Goal: Transaction & Acquisition: Book appointment/travel/reservation

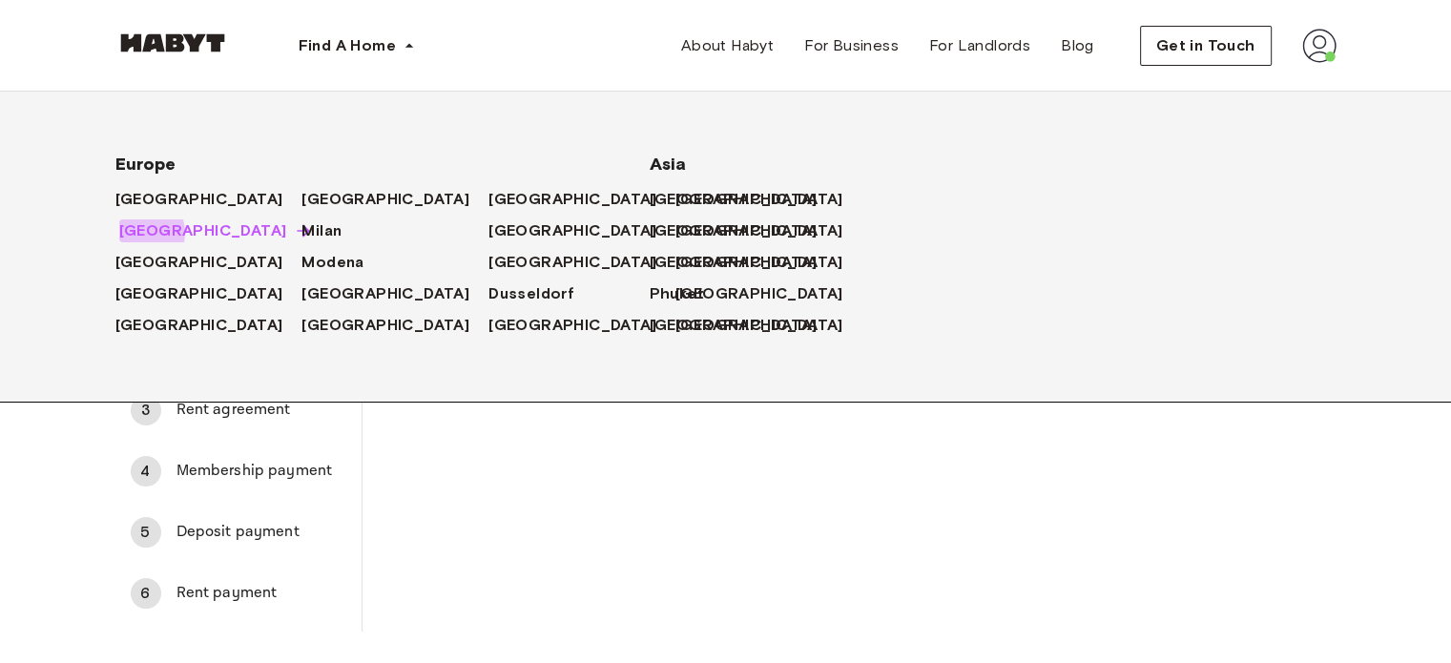
click at [137, 234] on span "[GEOGRAPHIC_DATA]" at bounding box center [203, 230] width 168 height 23
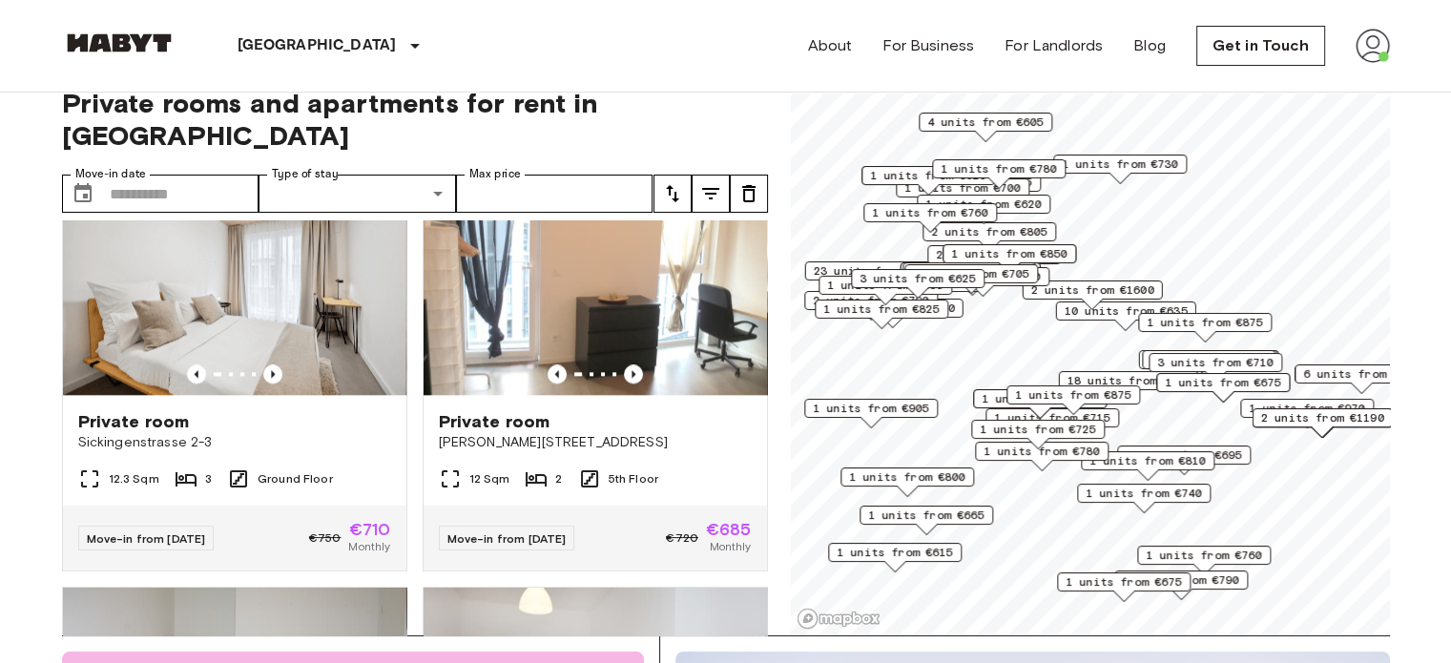
scroll to position [2195, 0]
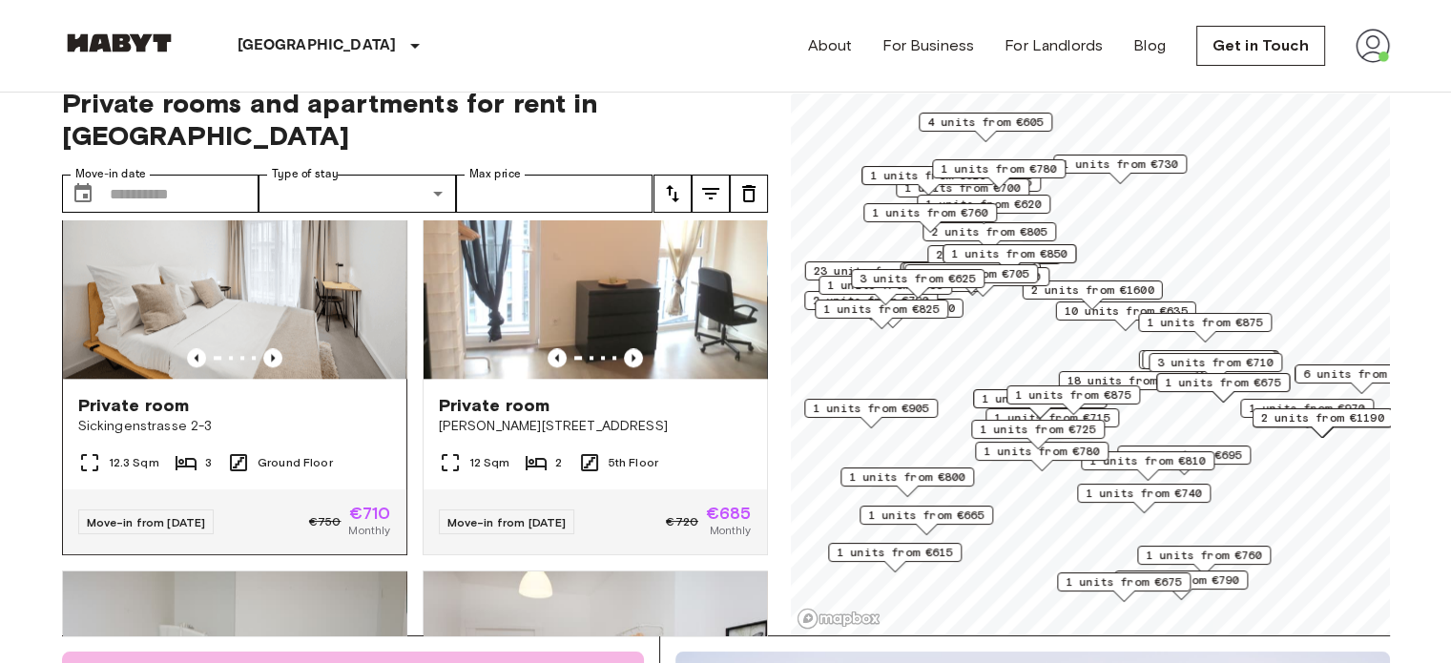
click at [222, 240] on img at bounding box center [234, 264] width 343 height 229
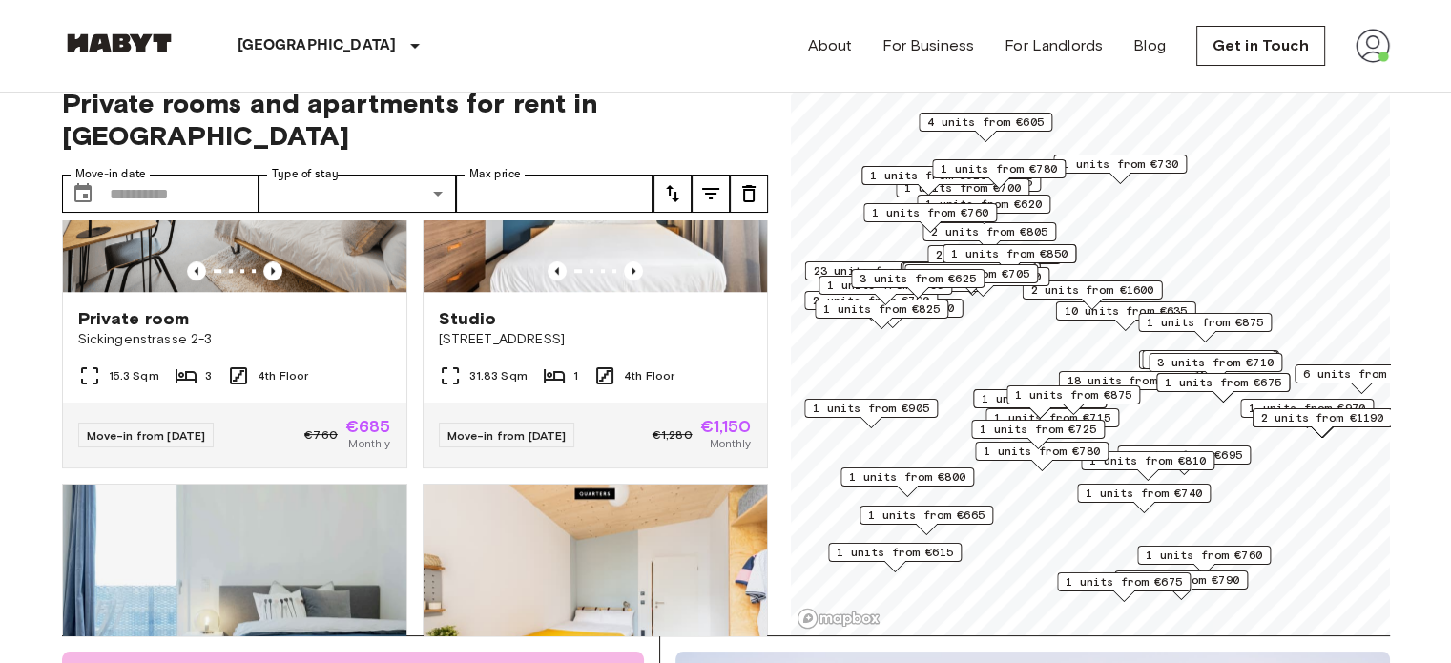
scroll to position [9155, 0]
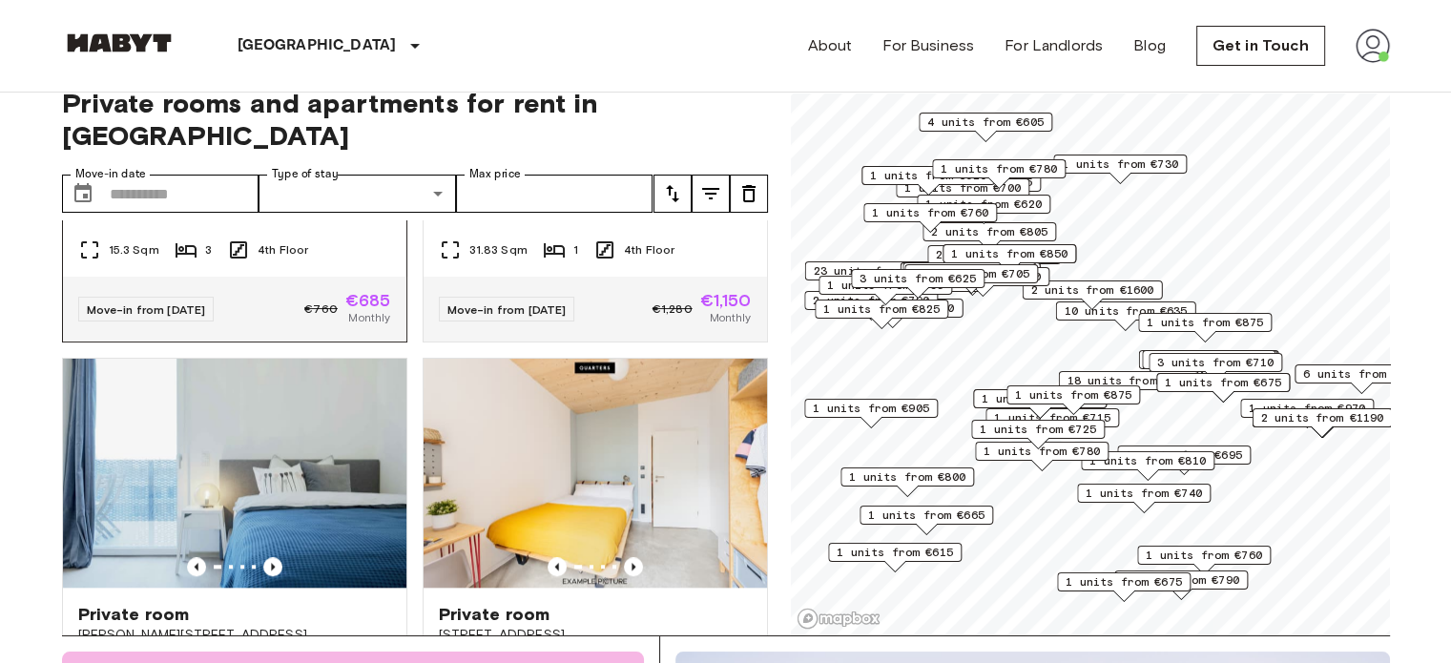
click at [244, 166] on img at bounding box center [234, 51] width 343 height 229
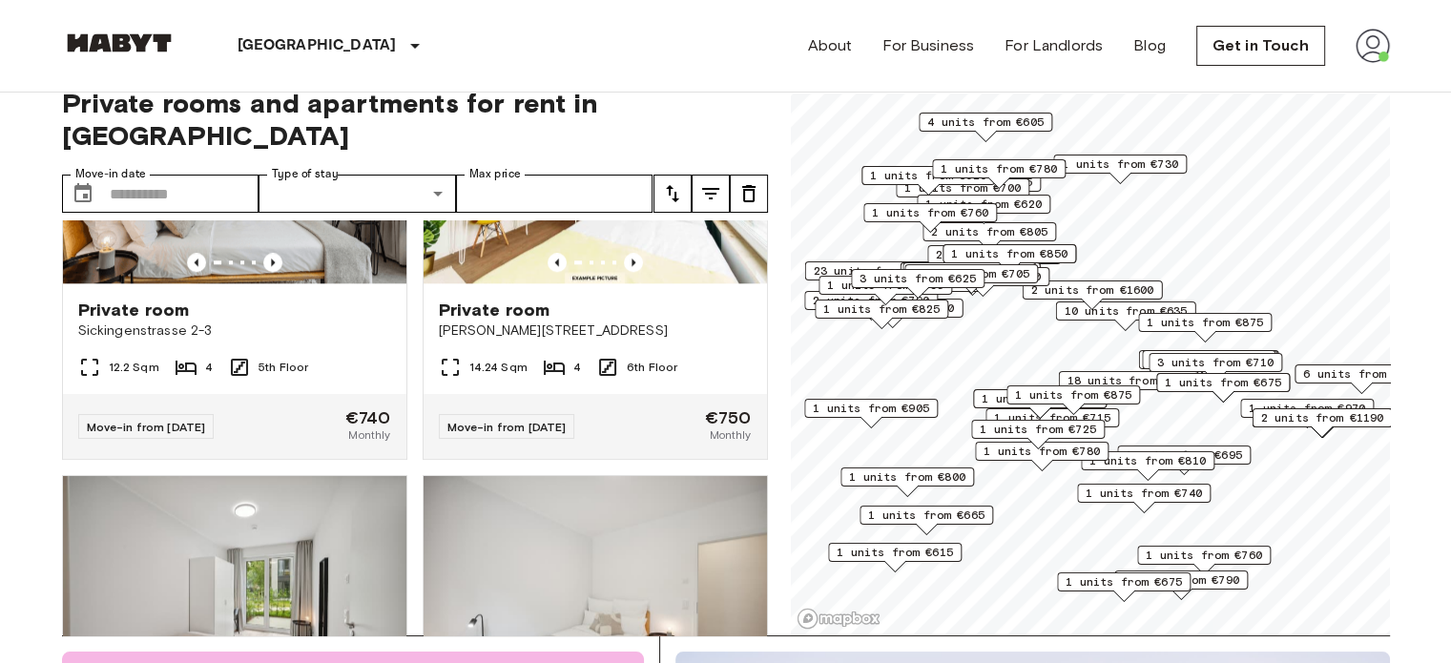
scroll to position [0, 0]
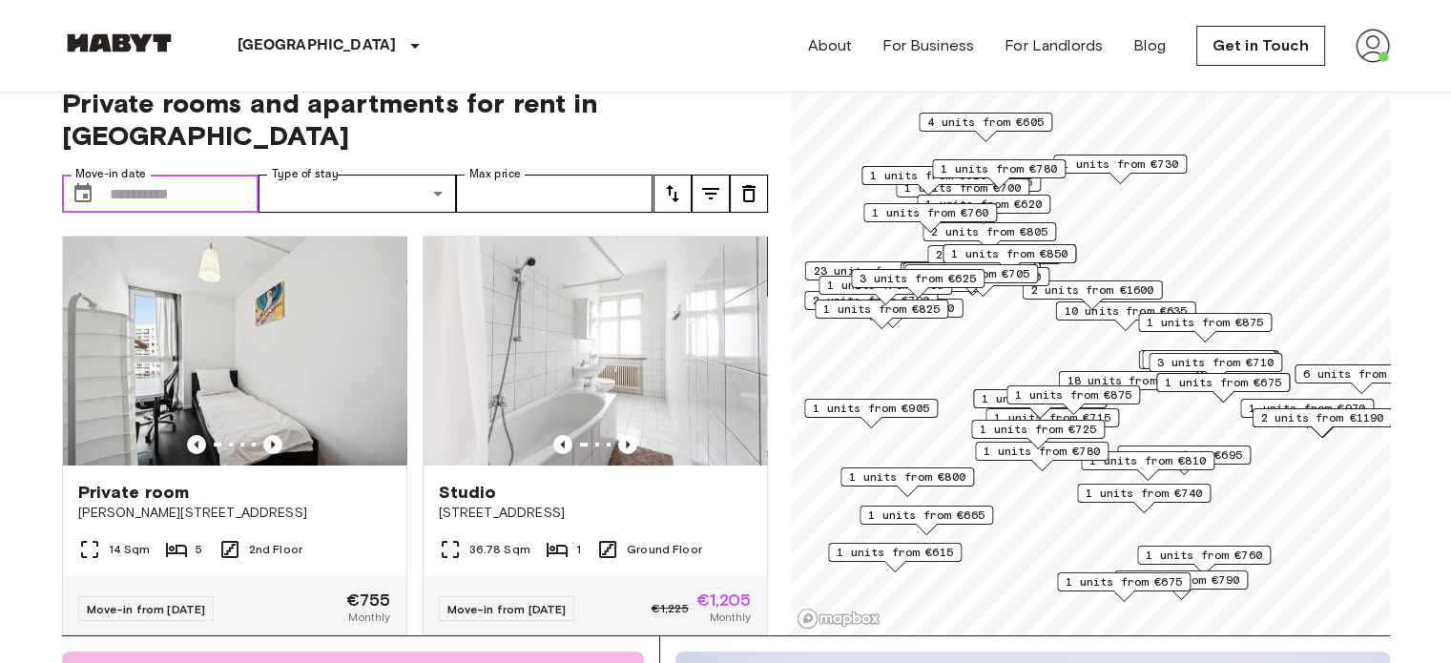
click at [197, 175] on input "Move-in date" at bounding box center [185, 194] width 150 height 38
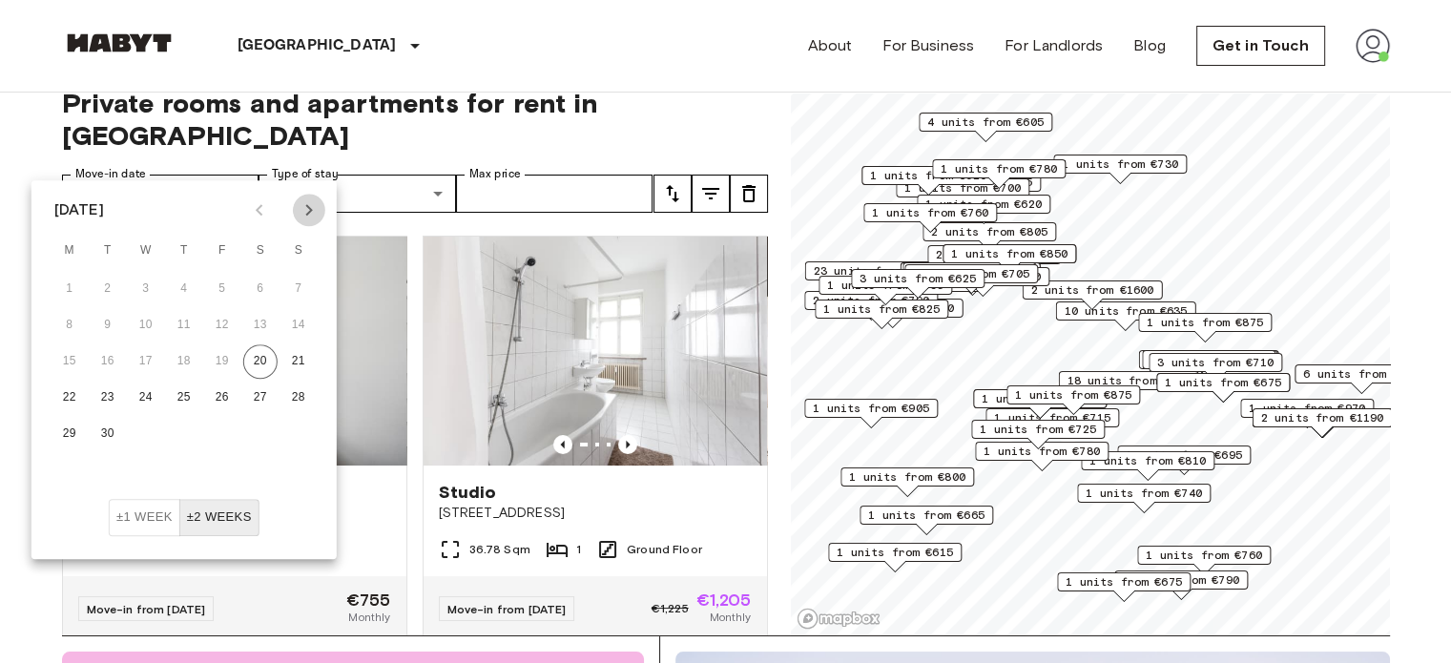
click at [305, 217] on icon "Next month" at bounding box center [309, 209] width 23 height 23
click at [180, 323] on button "9" at bounding box center [184, 325] width 34 height 34
type input "**********"
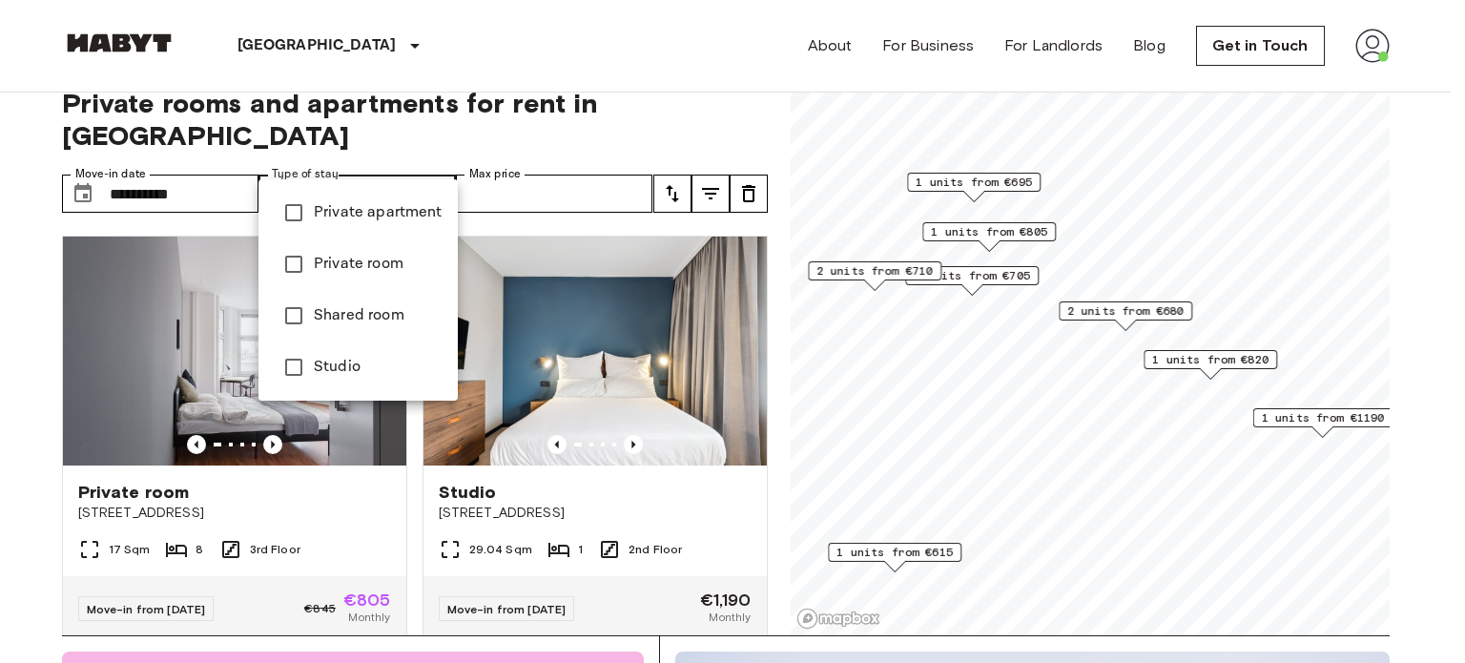
click at [374, 267] on span "Private room" at bounding box center [378, 264] width 129 height 23
type input "**********"
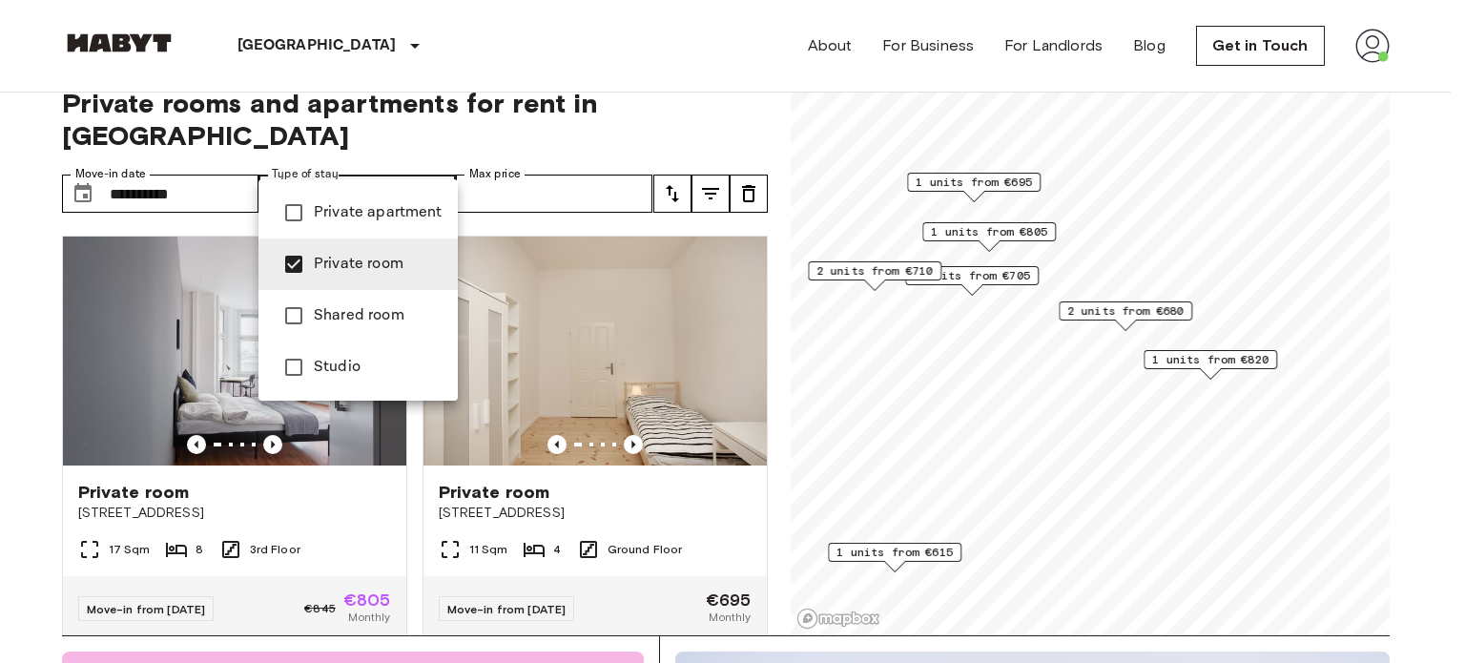
drag, startPoint x: 765, startPoint y: 215, endPoint x: 765, endPoint y: 242, distance: 27.7
click at [765, 242] on div at bounding box center [732, 331] width 1465 height 663
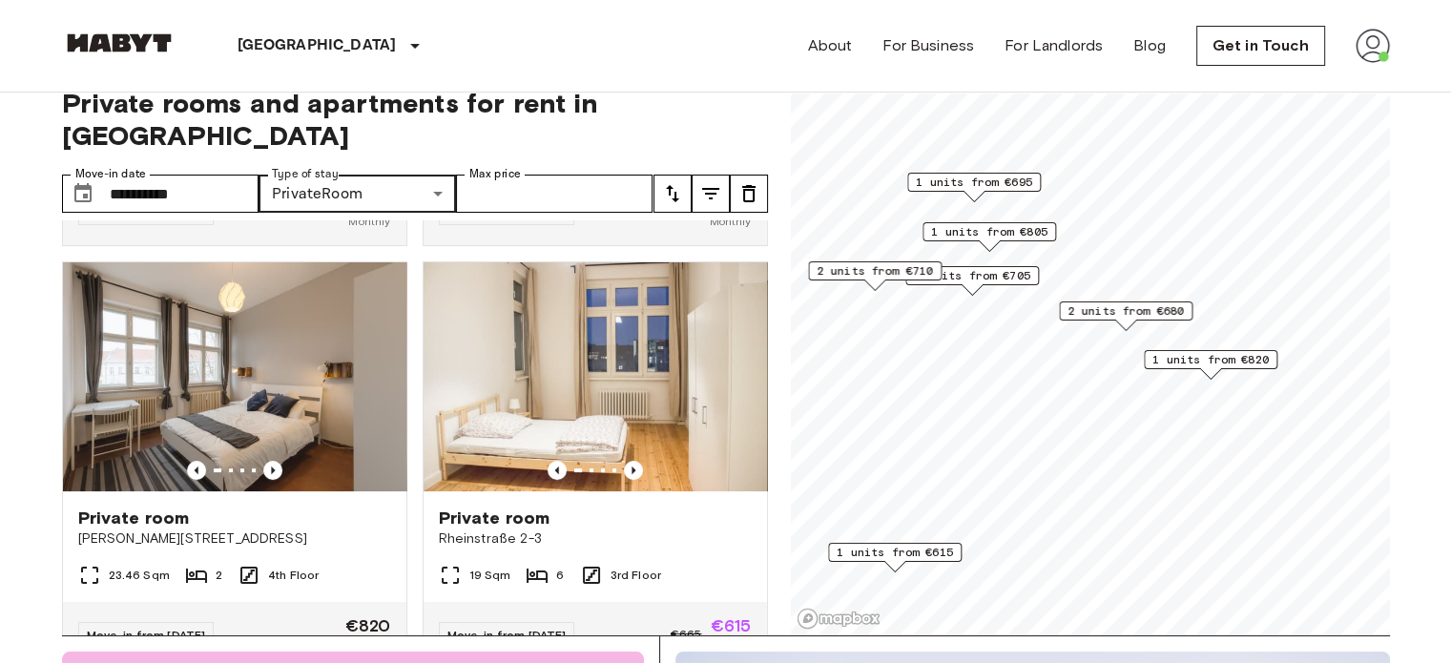
scroll to position [429, 0]
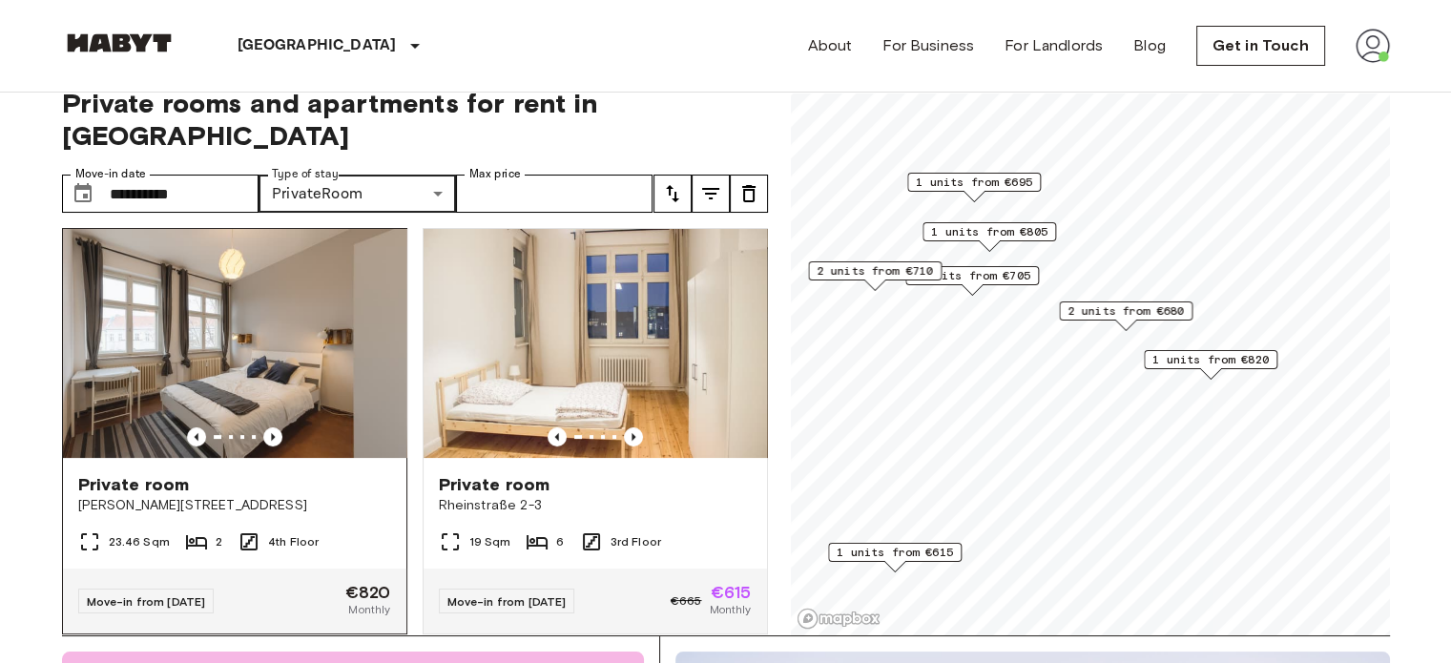
click at [197, 369] on img at bounding box center [234, 343] width 343 height 229
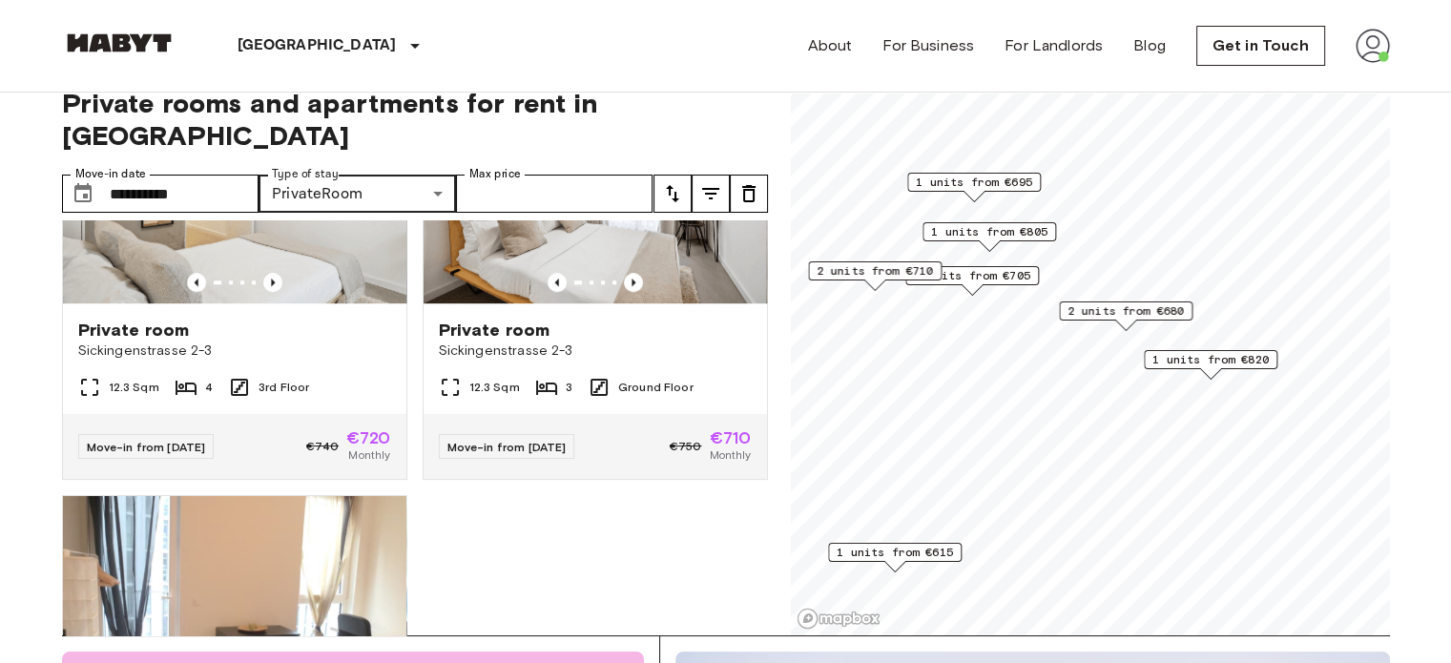
scroll to position [1406, 0]
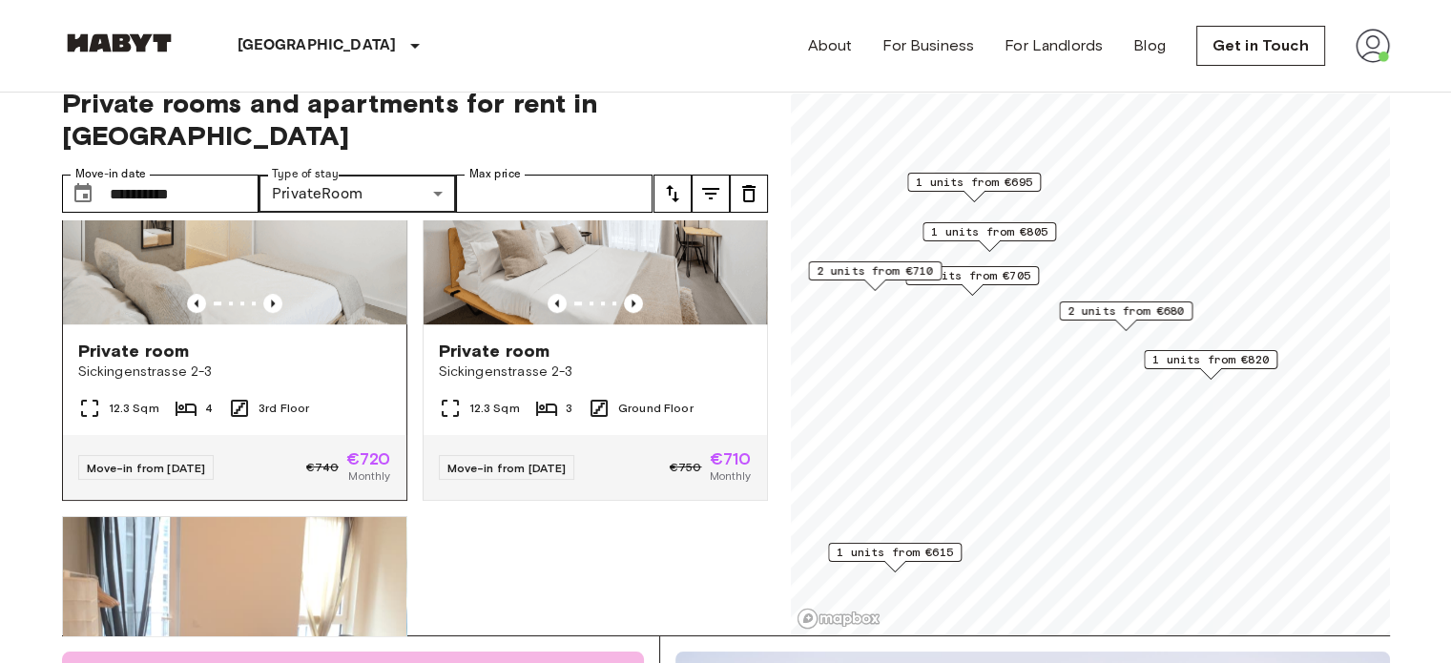
click at [260, 241] on img at bounding box center [234, 209] width 343 height 229
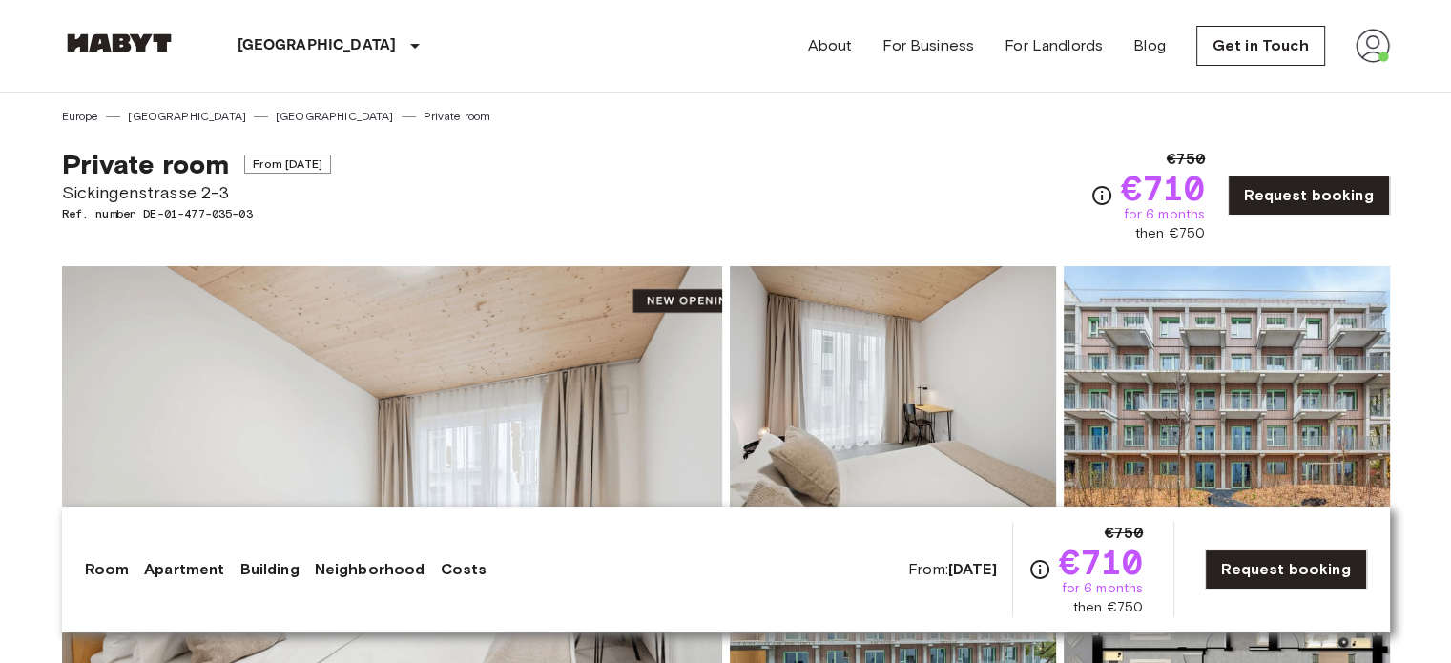
click at [693, 426] on img at bounding box center [392, 520] width 660 height 508
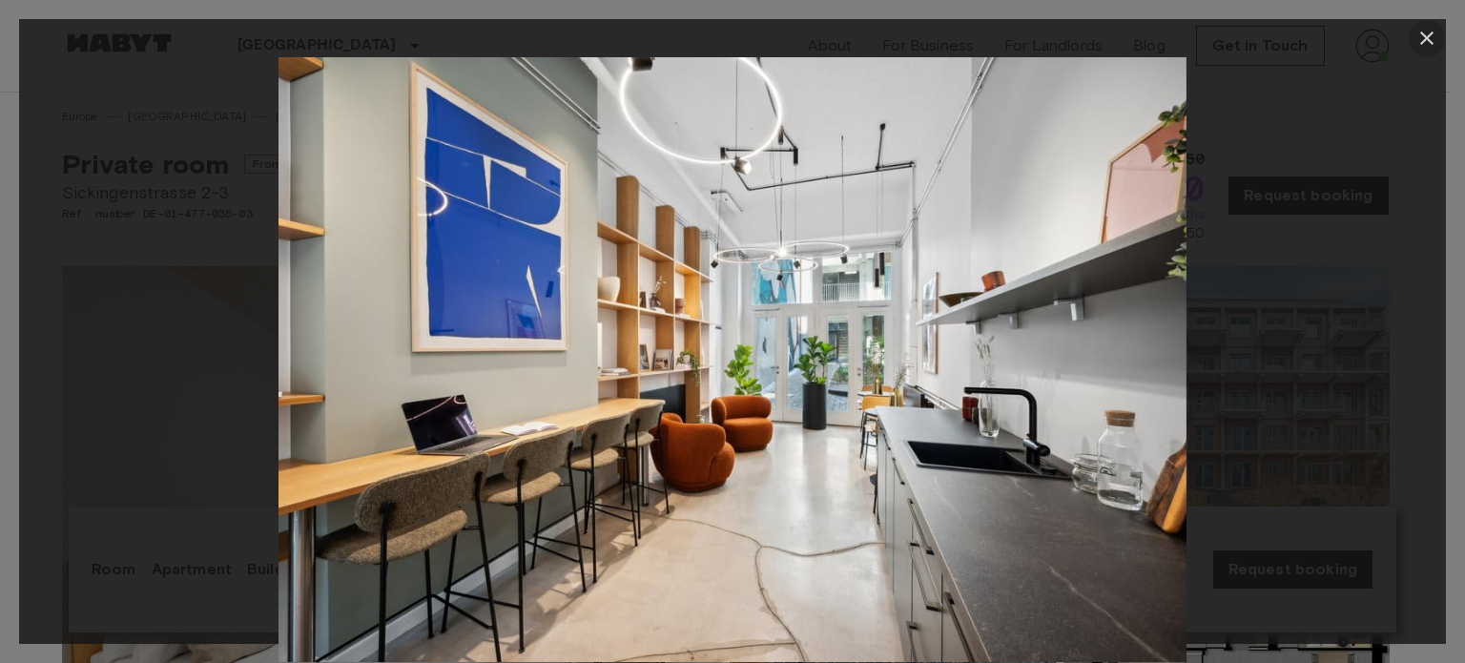
click at [1420, 34] on icon "button" at bounding box center [1427, 38] width 23 height 23
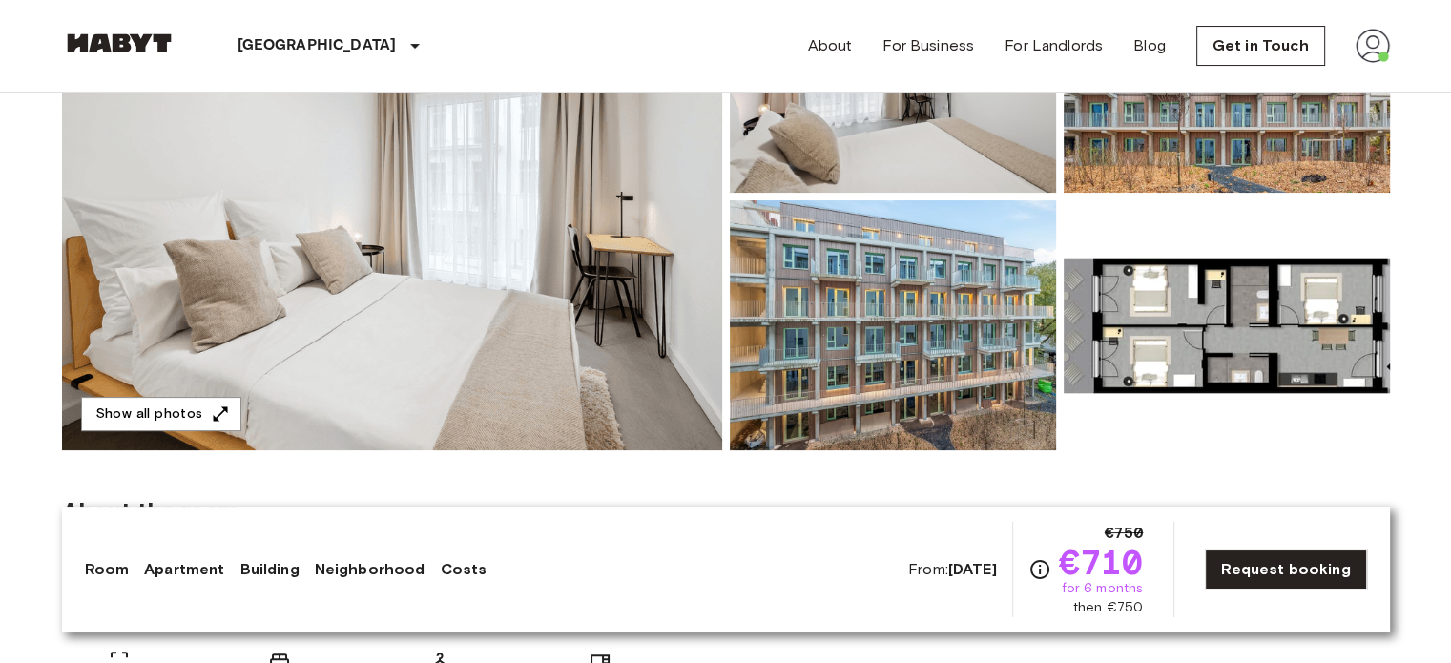
scroll to position [301, 0]
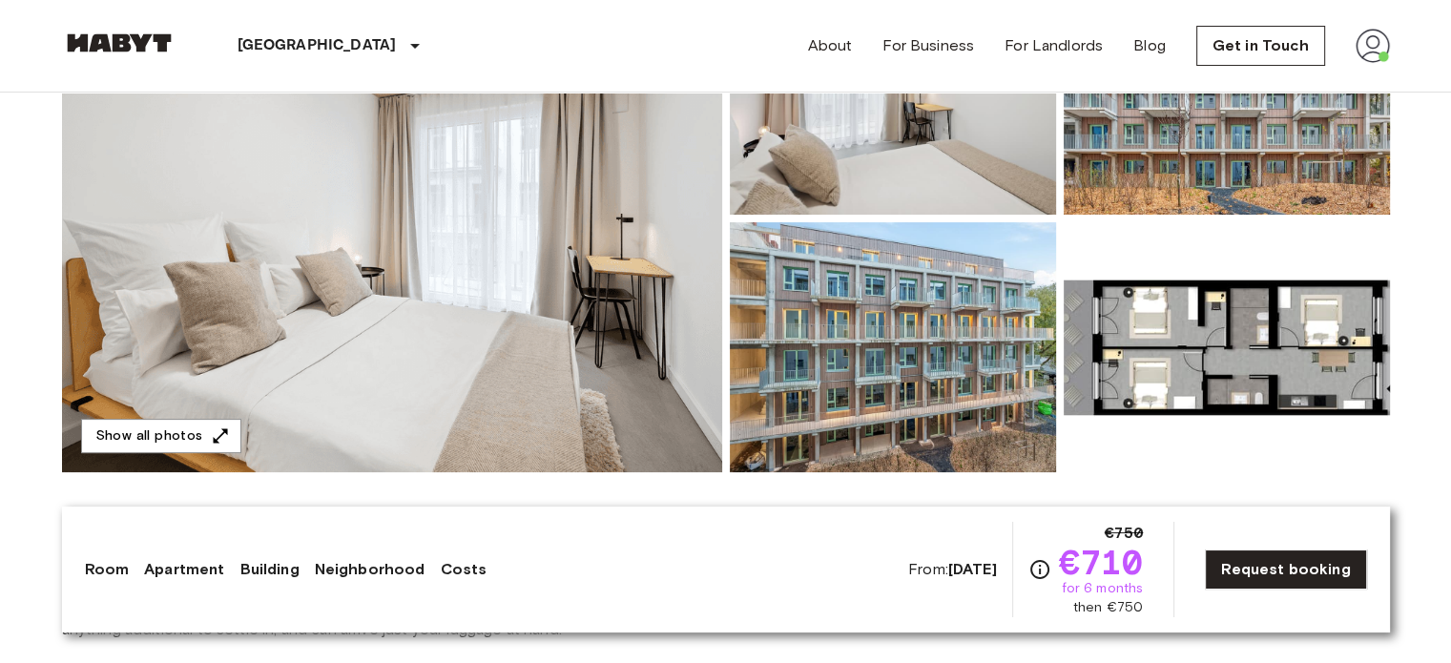
click at [412, 349] on img at bounding box center [392, 219] width 660 height 508
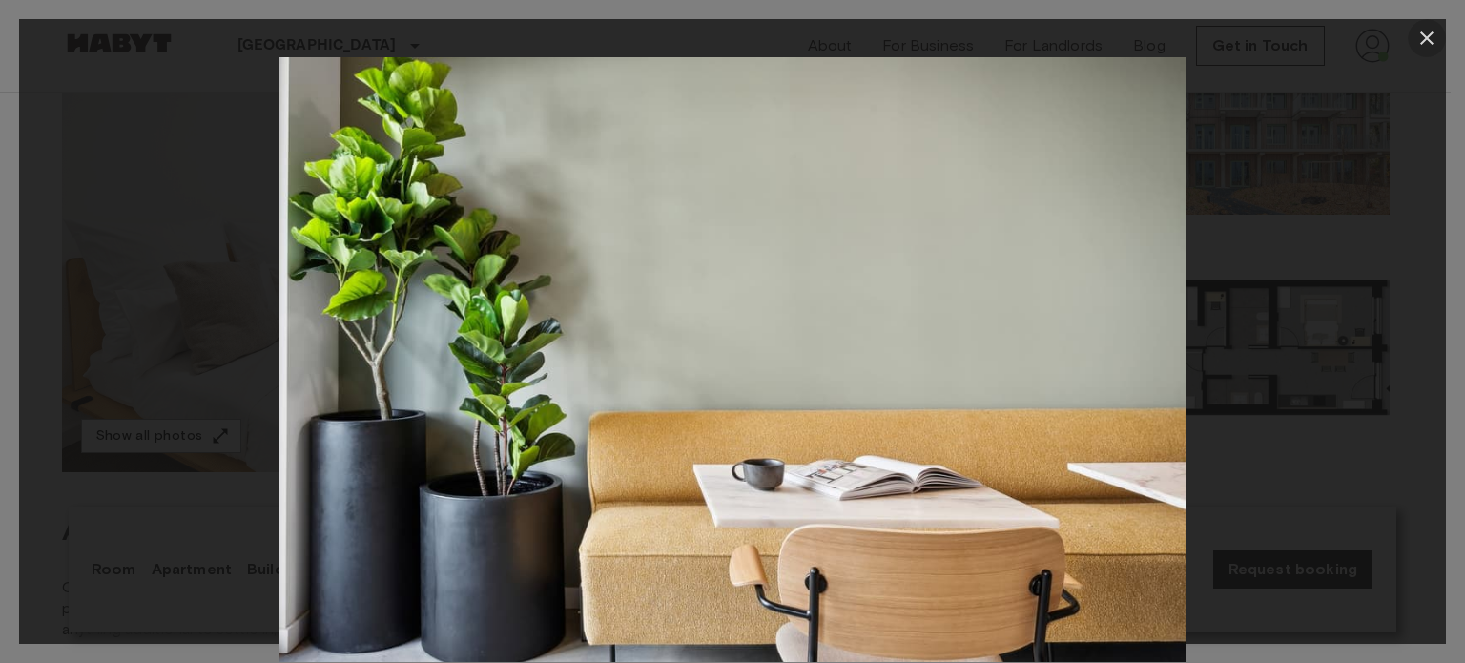
click at [1432, 34] on icon "button" at bounding box center [1427, 38] width 23 height 23
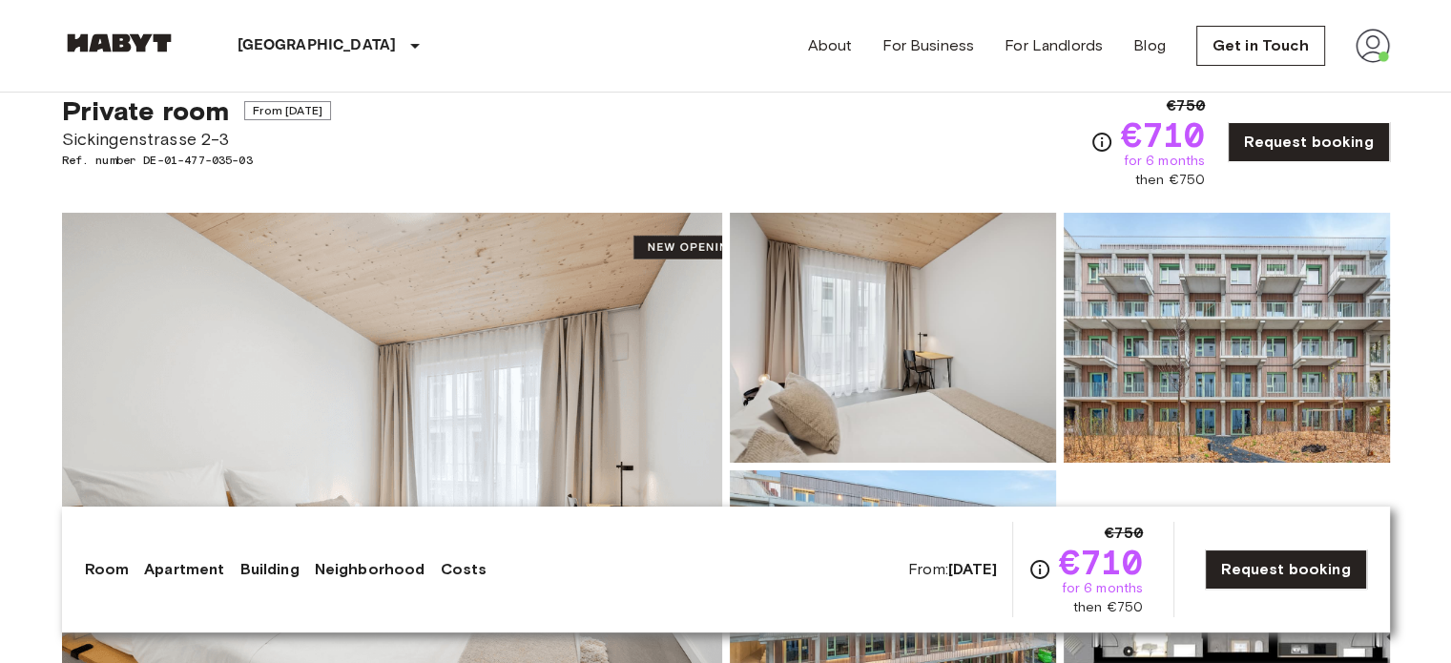
scroll to position [0, 0]
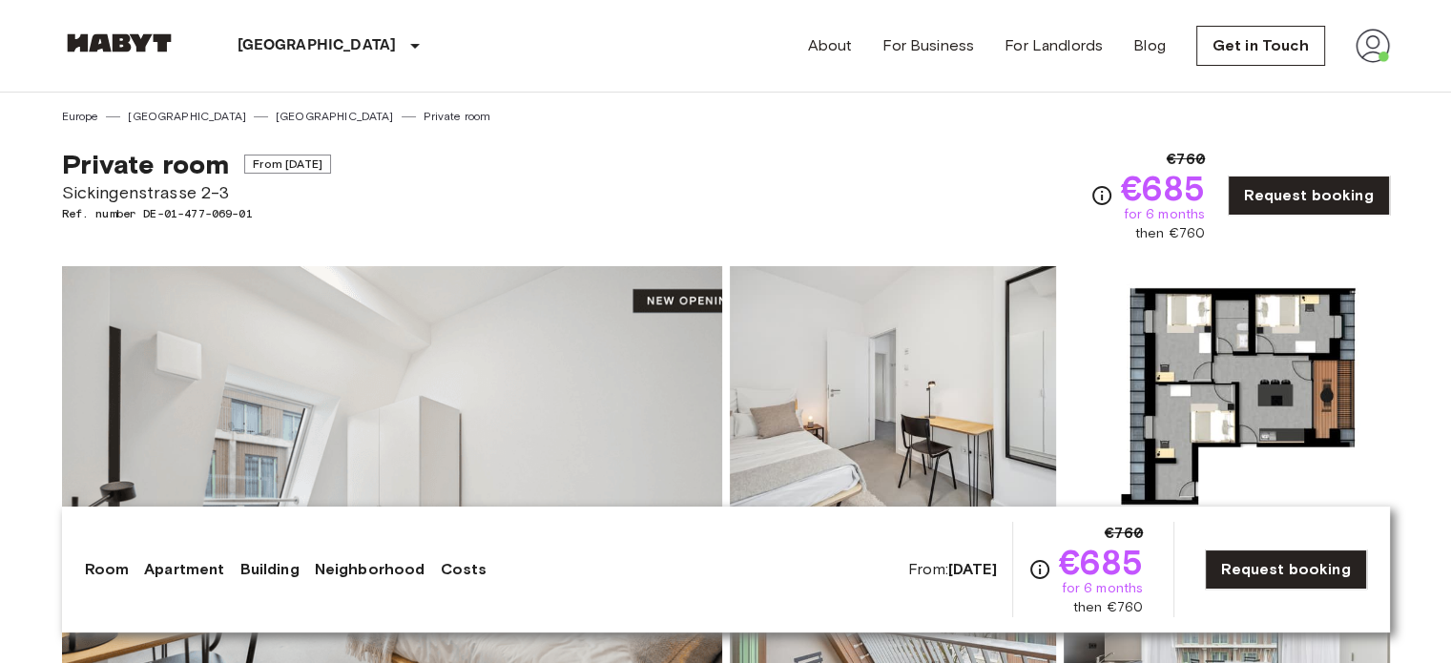
click at [348, 339] on img at bounding box center [392, 520] width 660 height 508
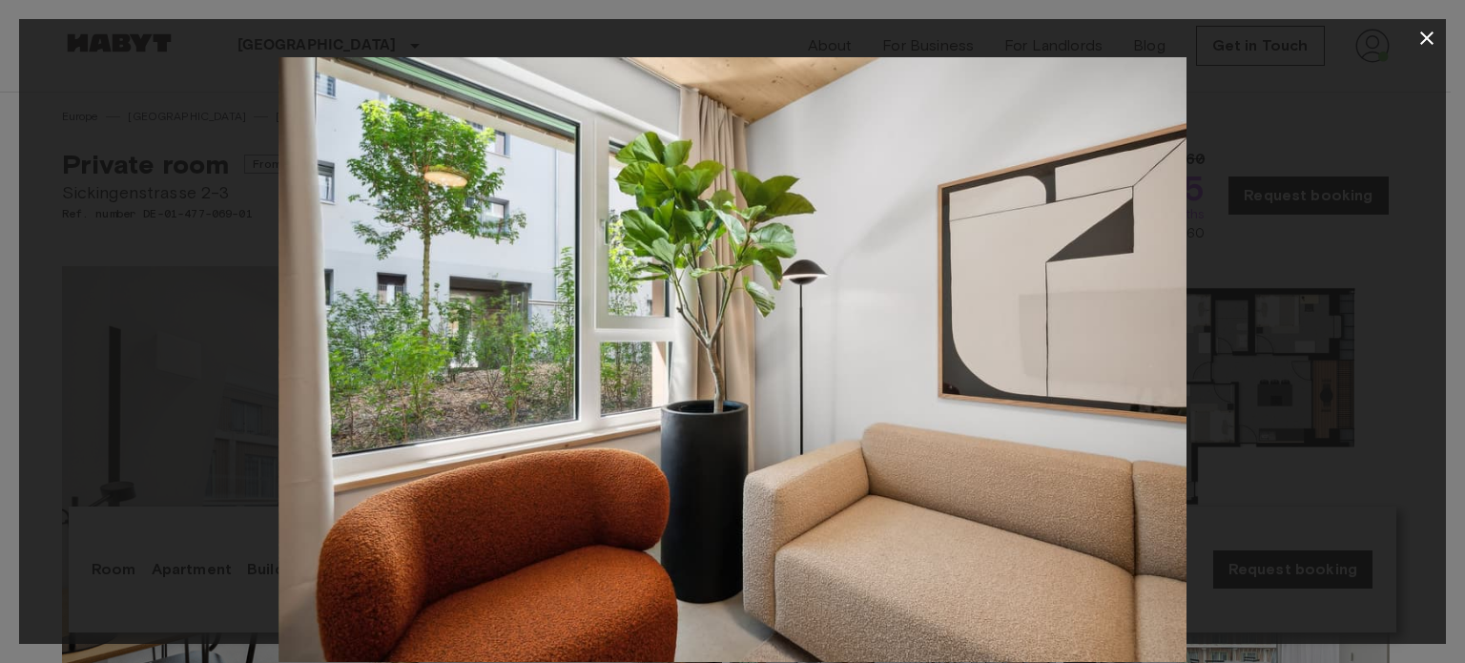
click at [1427, 29] on icon "button" at bounding box center [1427, 38] width 23 height 23
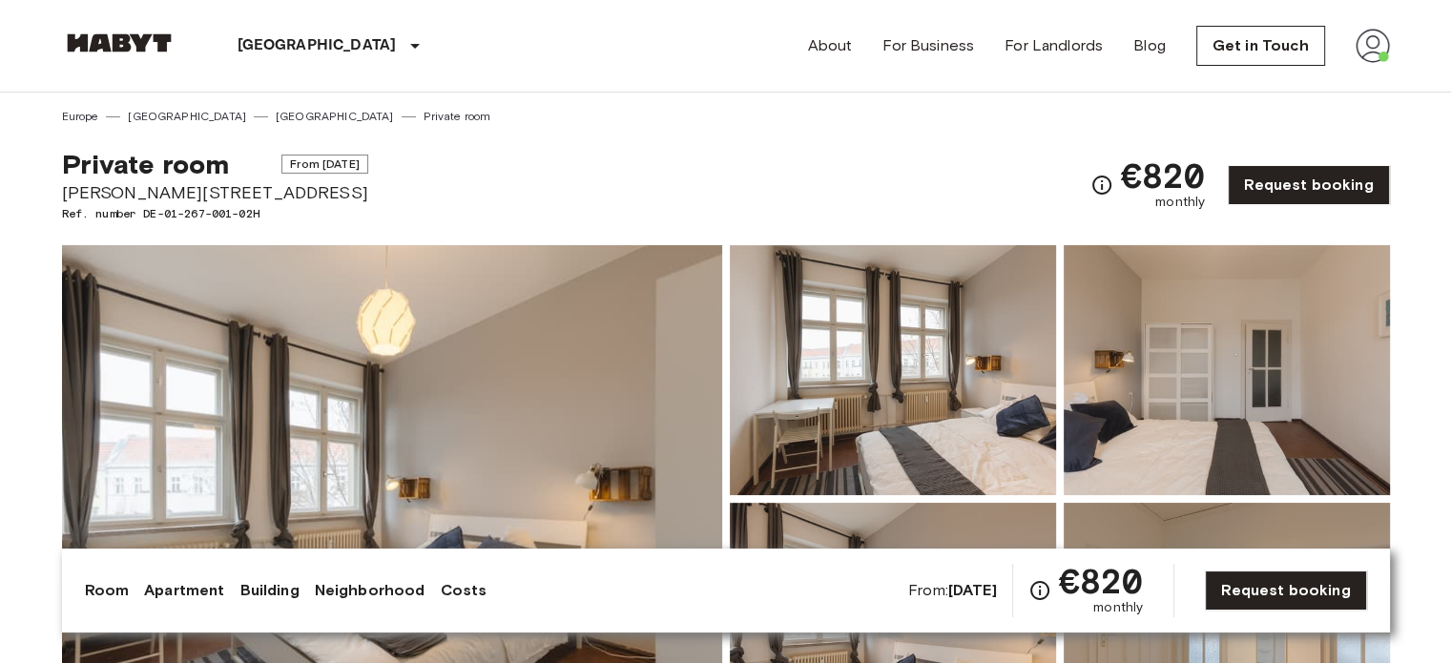
click at [416, 374] on img at bounding box center [392, 499] width 660 height 508
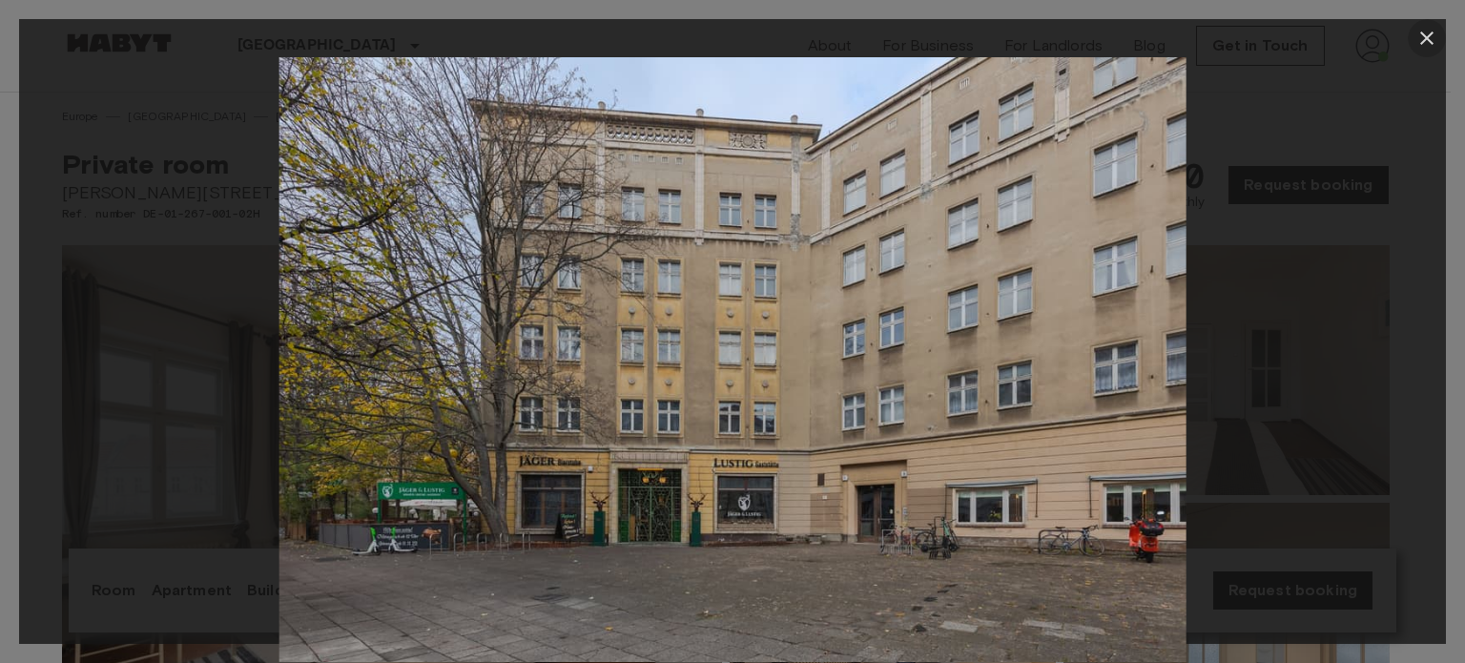
click at [1427, 33] on icon "button" at bounding box center [1427, 38] width 23 height 23
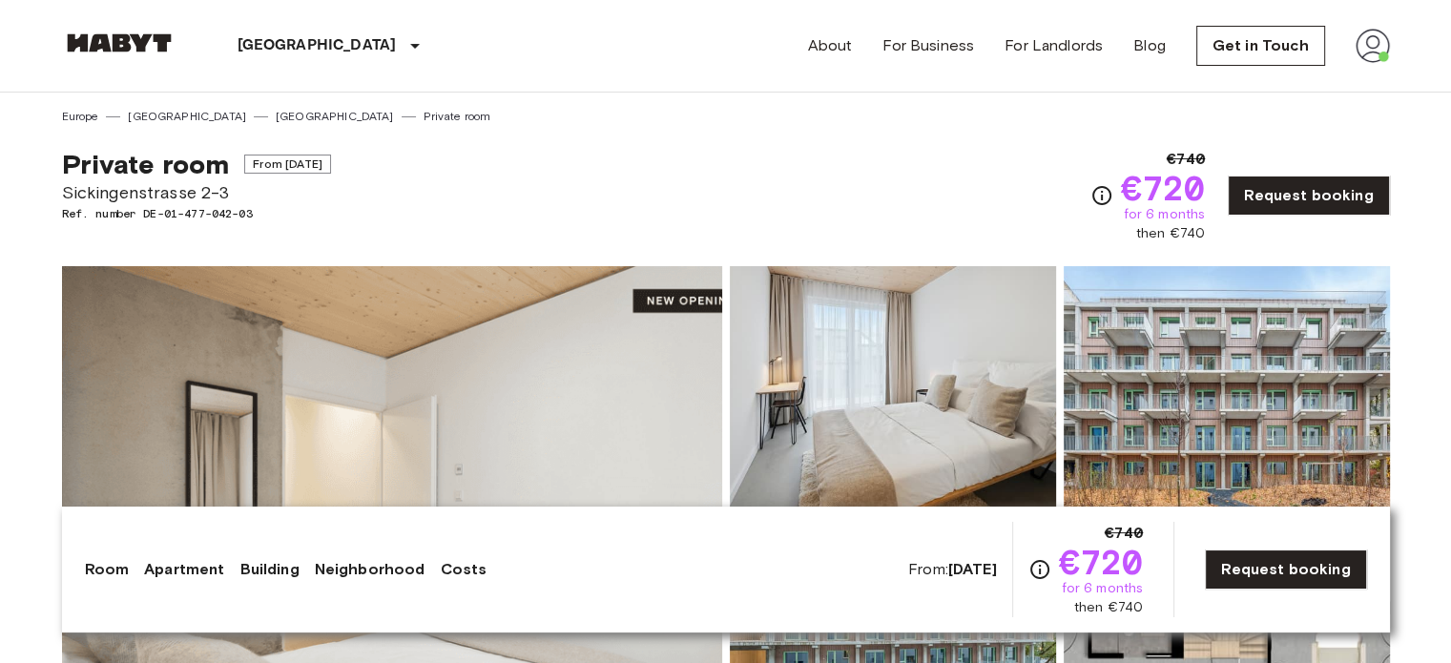
click at [401, 297] on img at bounding box center [392, 520] width 660 height 508
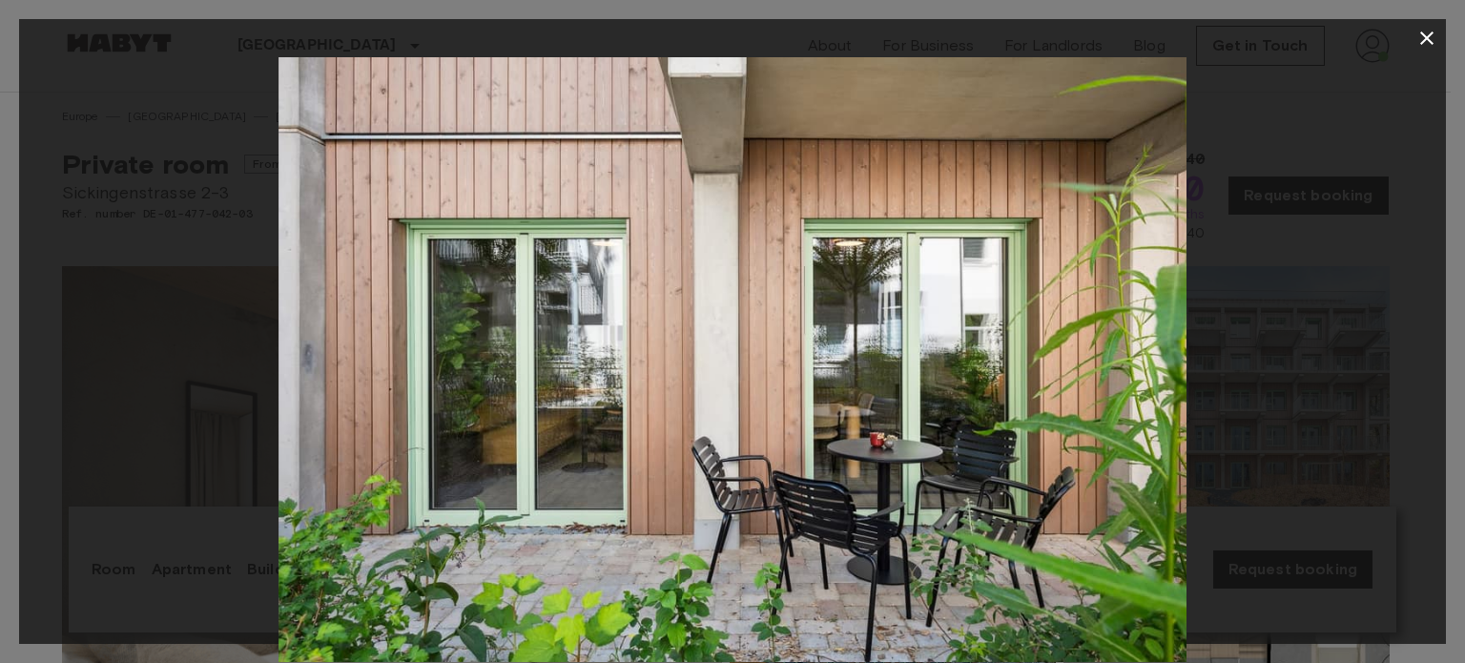
click at [1430, 34] on icon "button" at bounding box center [1427, 37] width 13 height 13
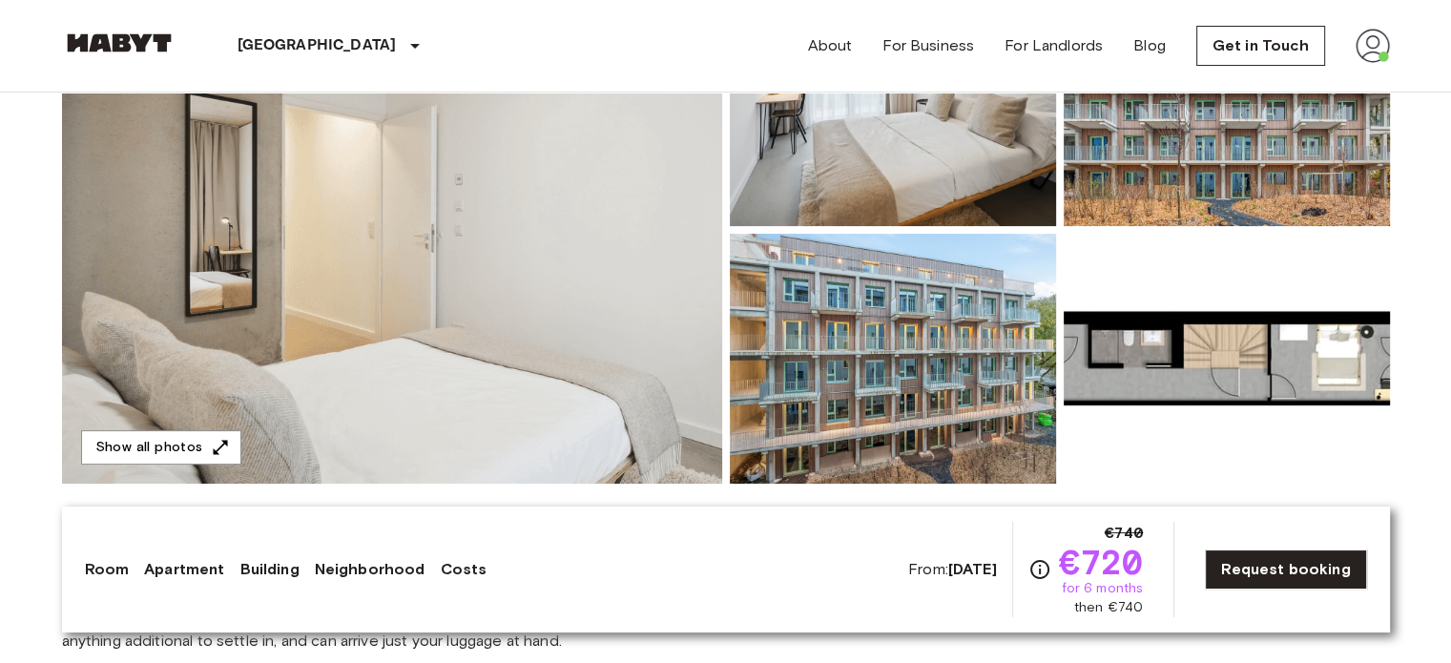
scroll to position [318, 0]
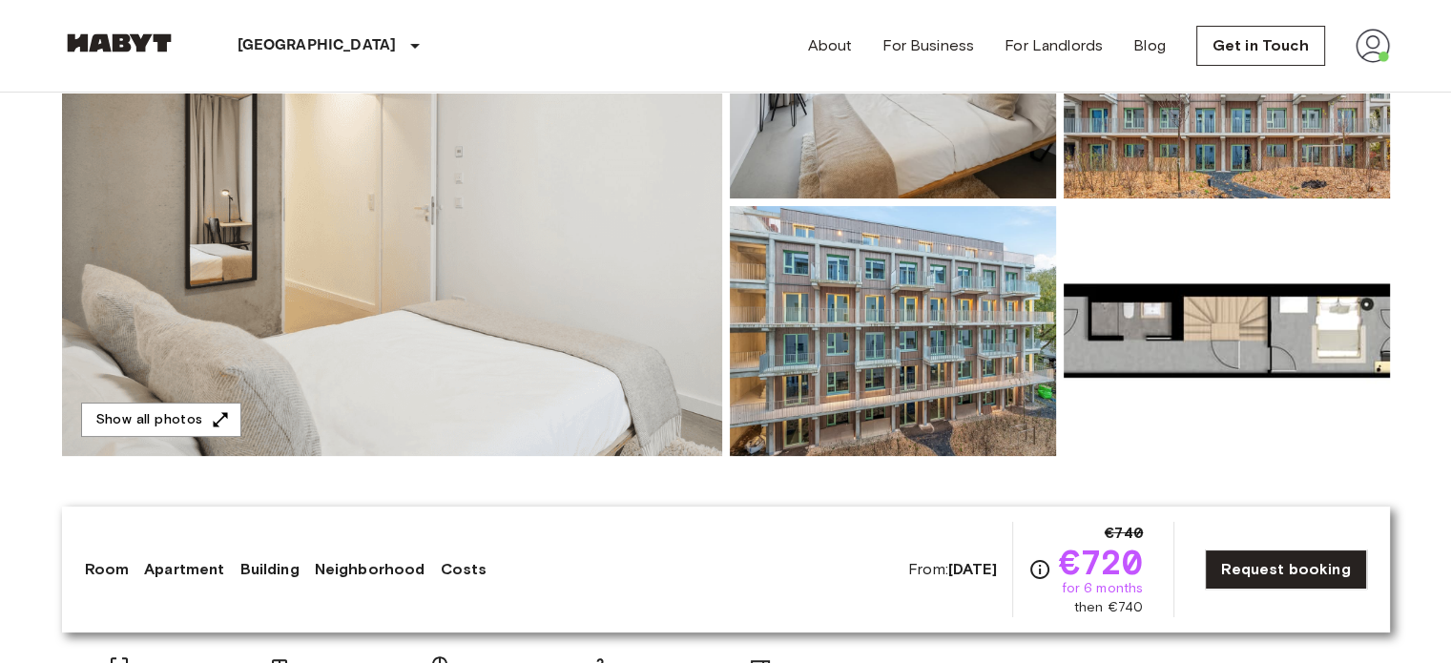
click at [604, 379] on img at bounding box center [392, 202] width 660 height 508
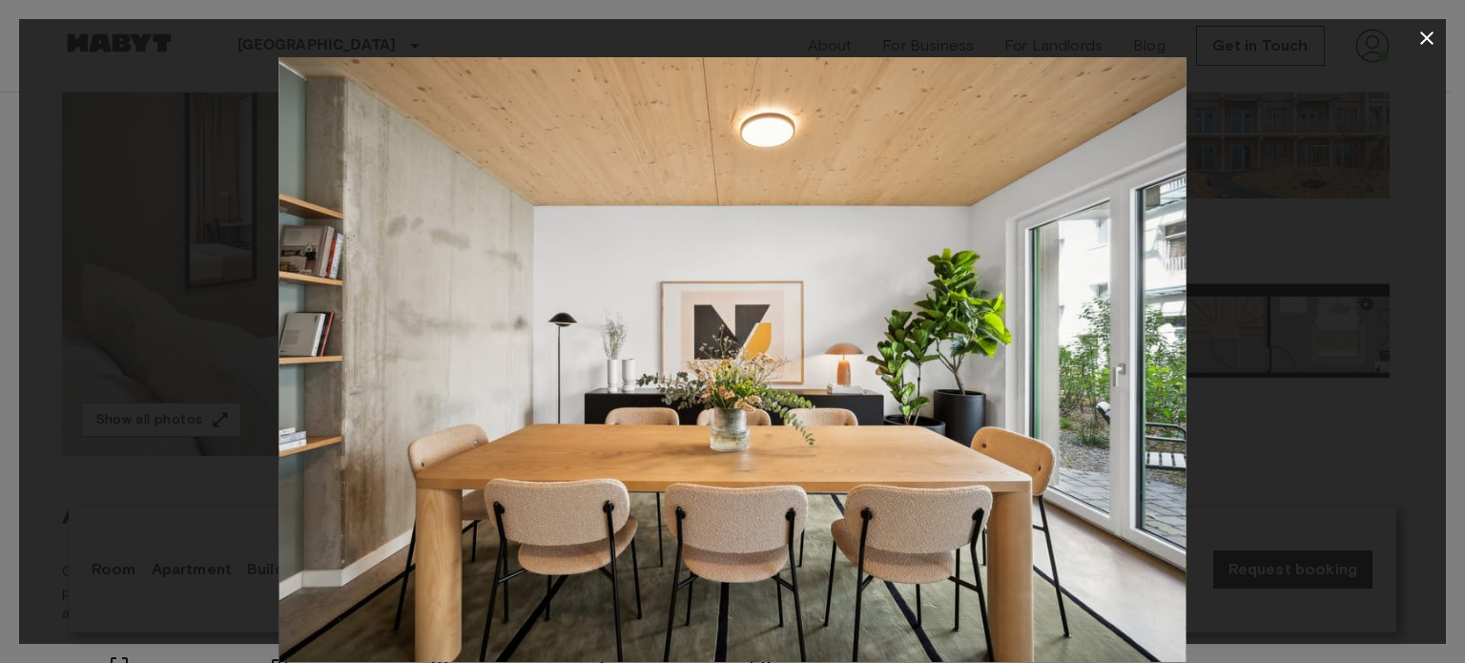
click at [1430, 31] on icon "button" at bounding box center [1427, 38] width 23 height 23
